Goal: Download file/media

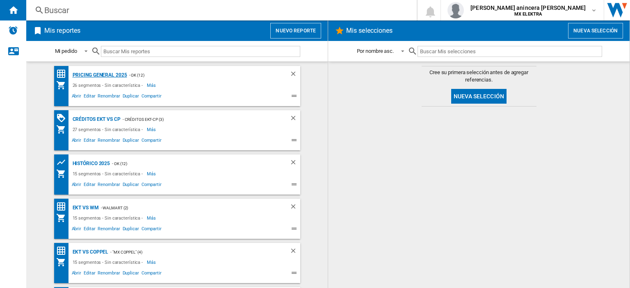
click at [105, 74] on div "PRICING GENERAL 2025" at bounding box center [99, 75] width 57 height 10
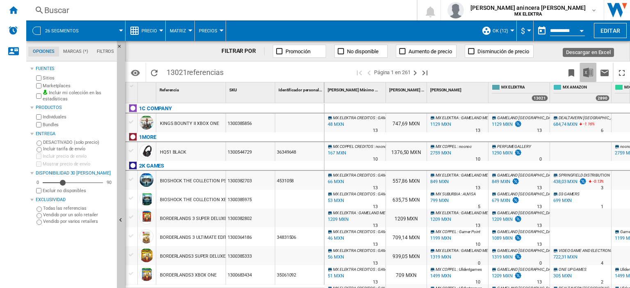
click at [591, 72] on img "Descargar en Excel" at bounding box center [589, 73] width 10 height 10
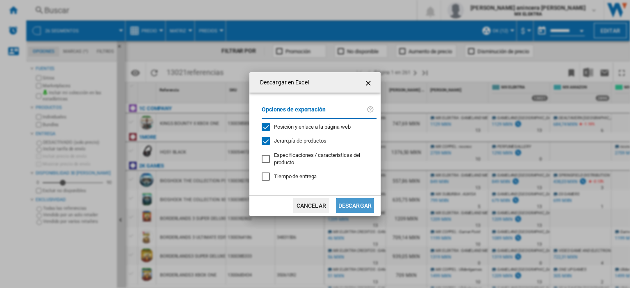
click at [352, 205] on button "Descargar" at bounding box center [355, 206] width 38 height 15
